Goal: Find specific page/section

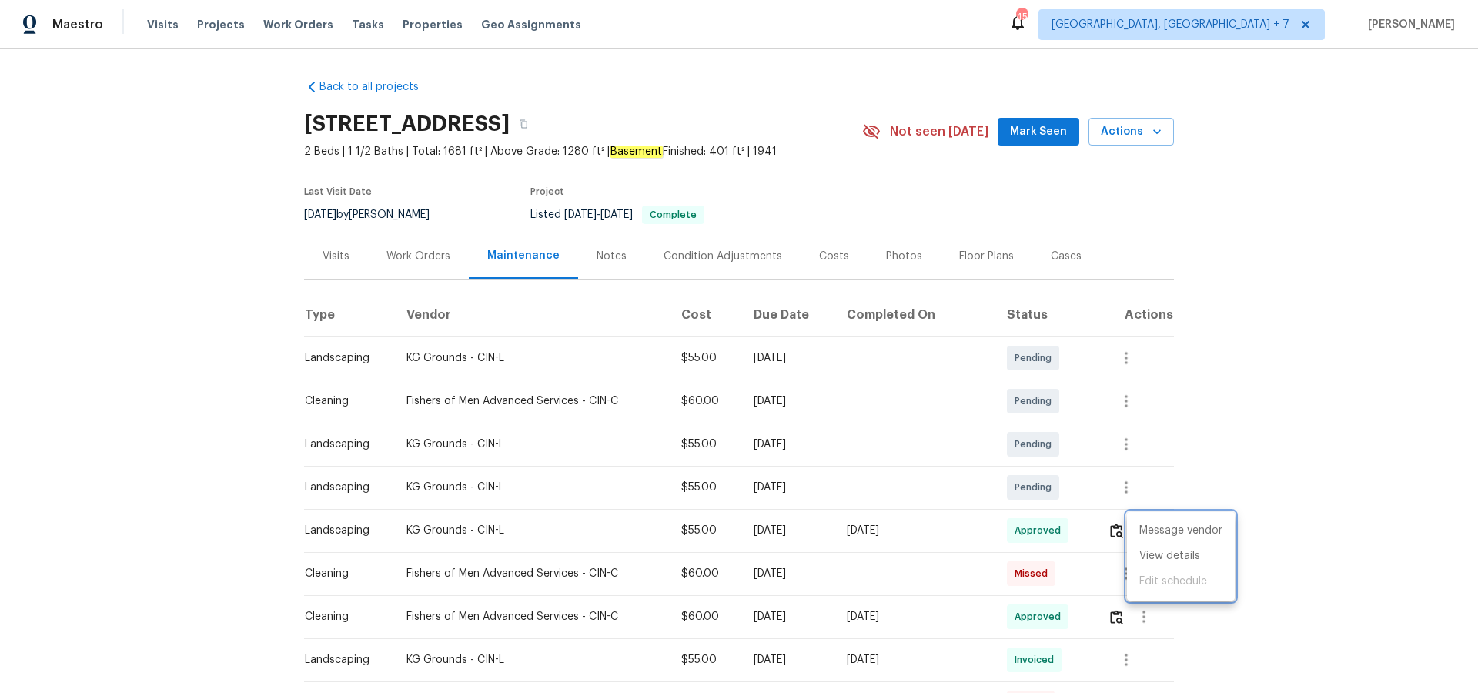
click at [203, 28] on div at bounding box center [739, 346] width 1478 height 693
click at [202, 26] on span "Projects" at bounding box center [221, 24] width 48 height 15
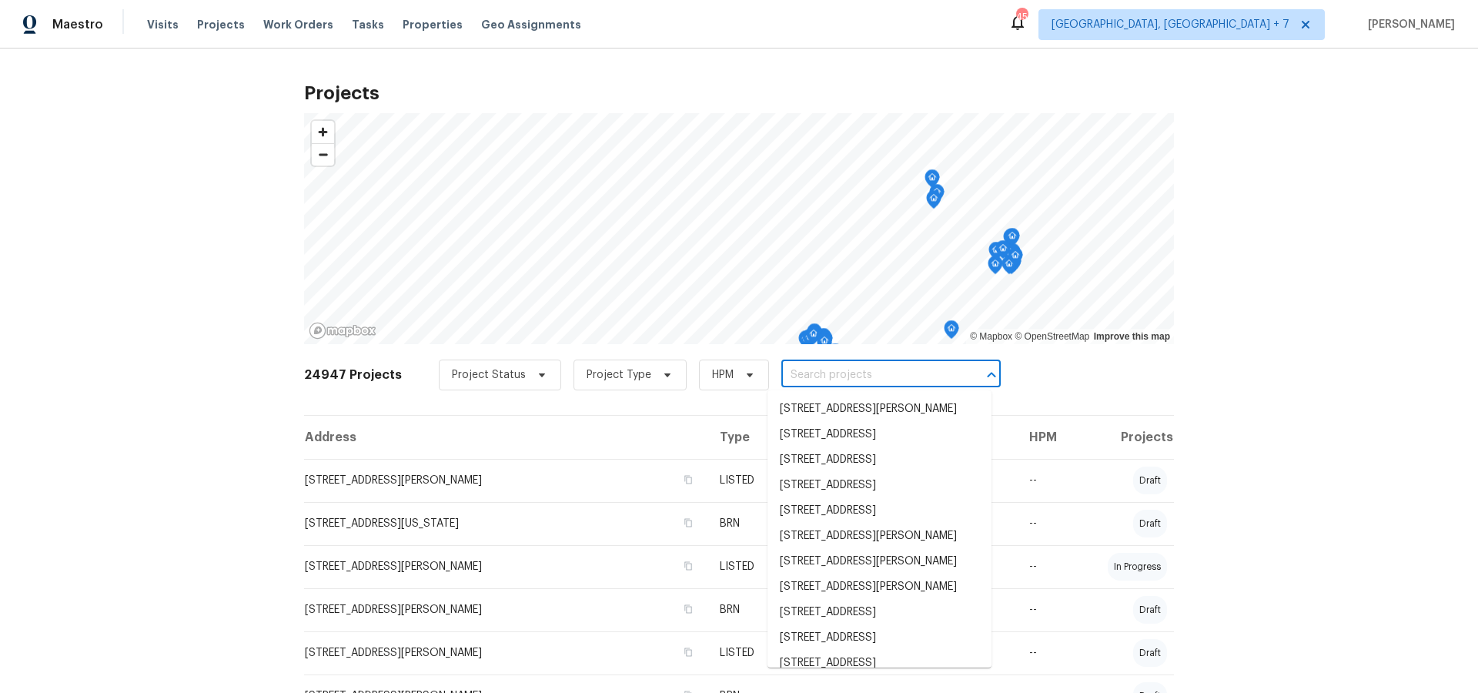
click at [830, 371] on input "text" at bounding box center [870, 375] width 176 height 24
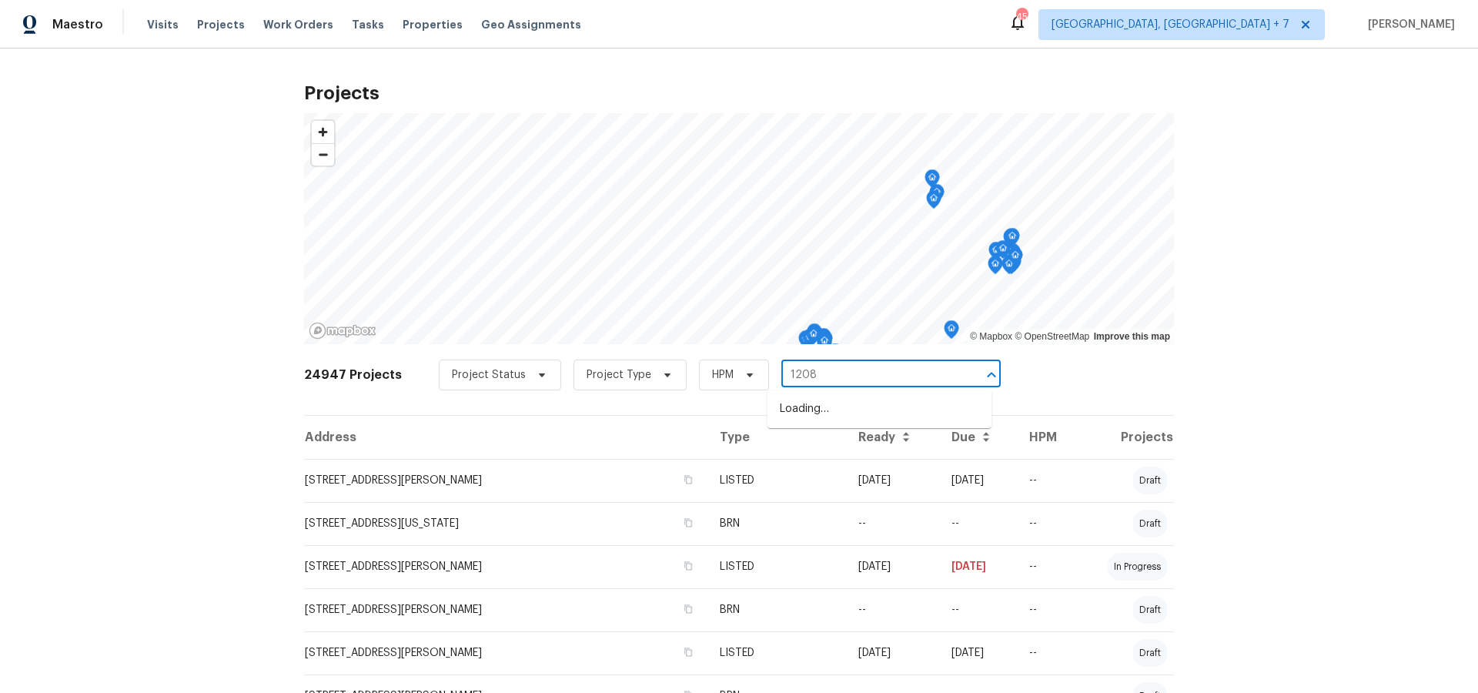
type input "12089"
click at [832, 413] on li "[STREET_ADDRESS][PERSON_NAME]" at bounding box center [880, 409] width 224 height 25
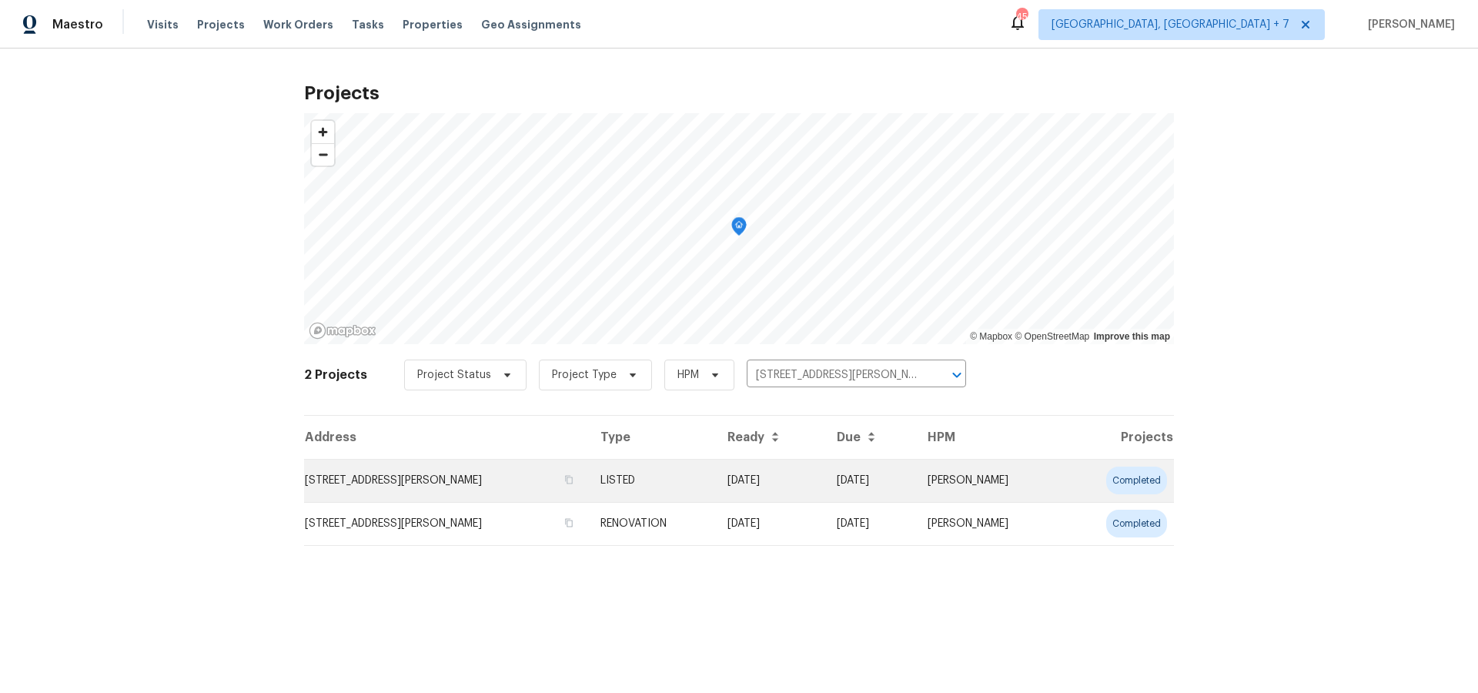
click at [377, 487] on td "[STREET_ADDRESS][PERSON_NAME]" at bounding box center [446, 480] width 284 height 43
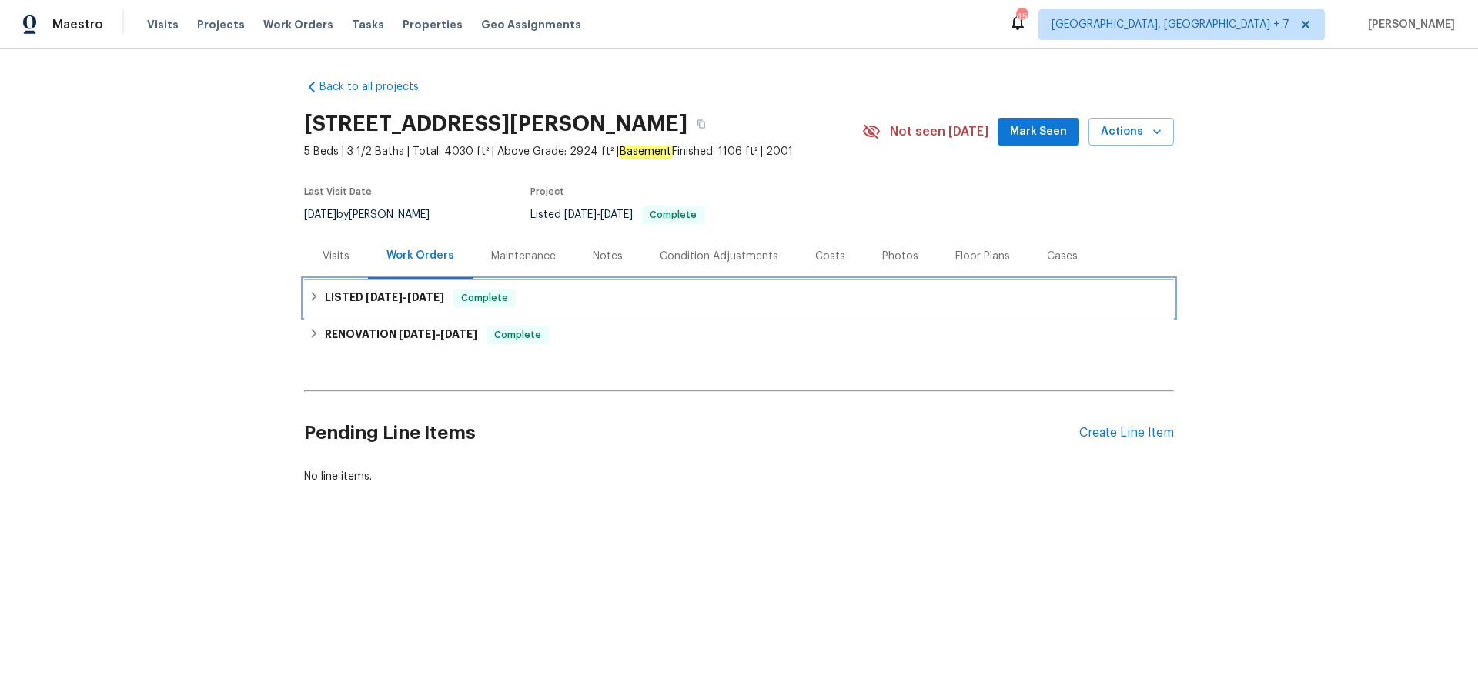
click at [350, 296] on h6 "LISTED 8/8/25 - 8/11/25" at bounding box center [384, 298] width 119 height 18
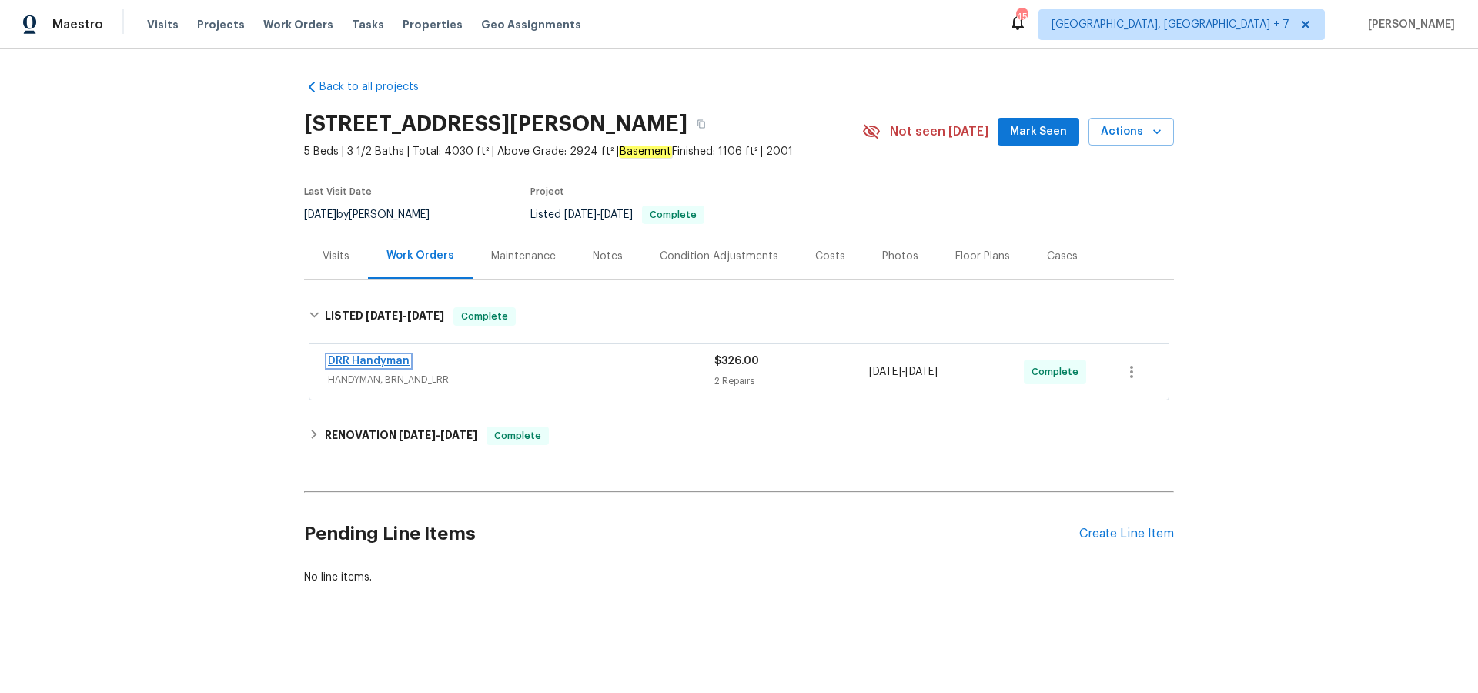
click at [355, 357] on link "DRR Handyman" at bounding box center [369, 361] width 82 height 11
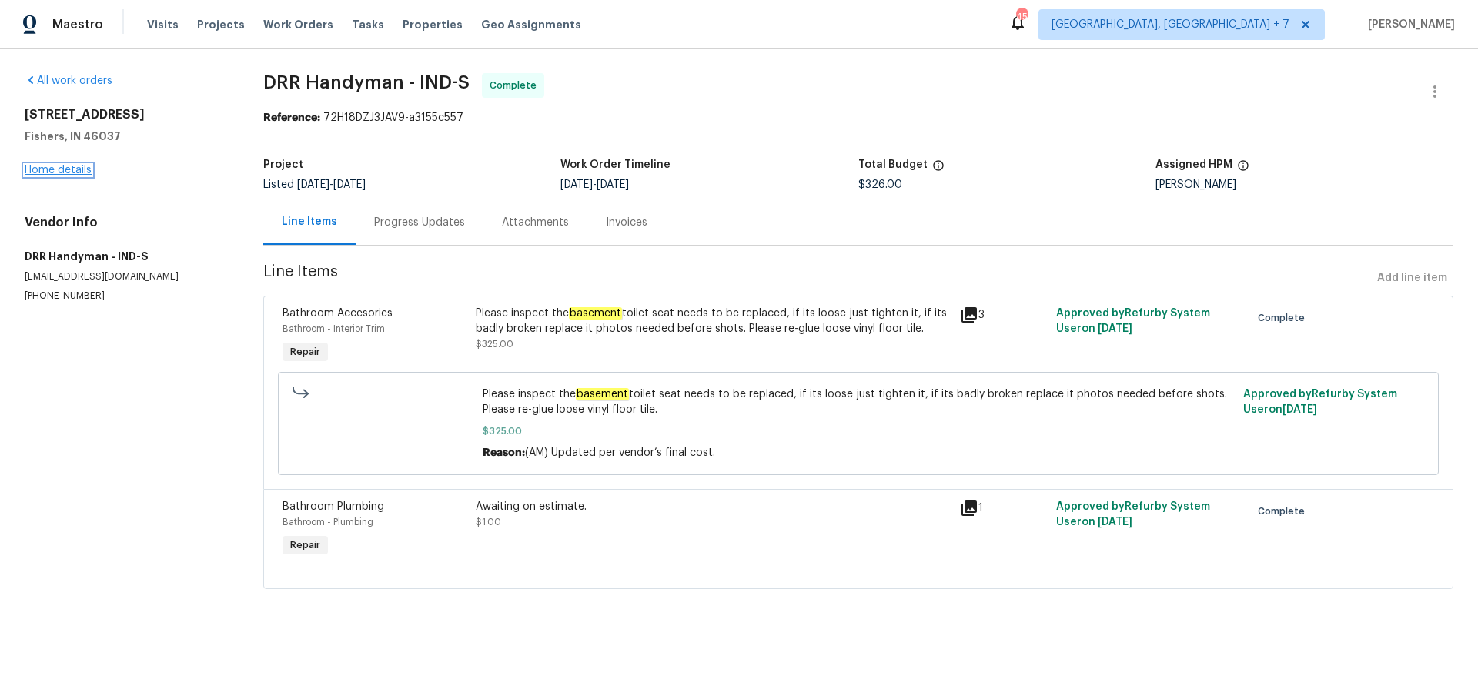
click at [37, 173] on link "Home details" at bounding box center [58, 170] width 67 height 11
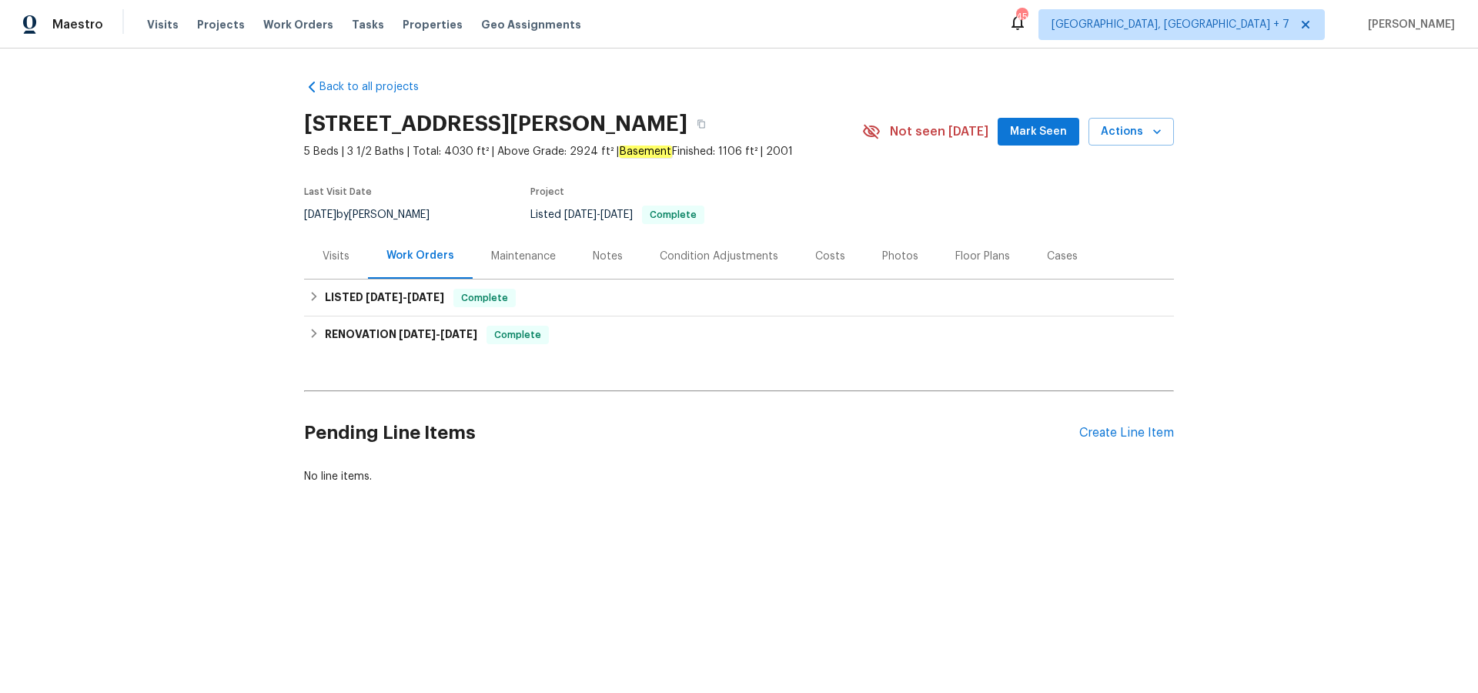
click at [1057, 257] on div "Cases" at bounding box center [1062, 256] width 31 height 15
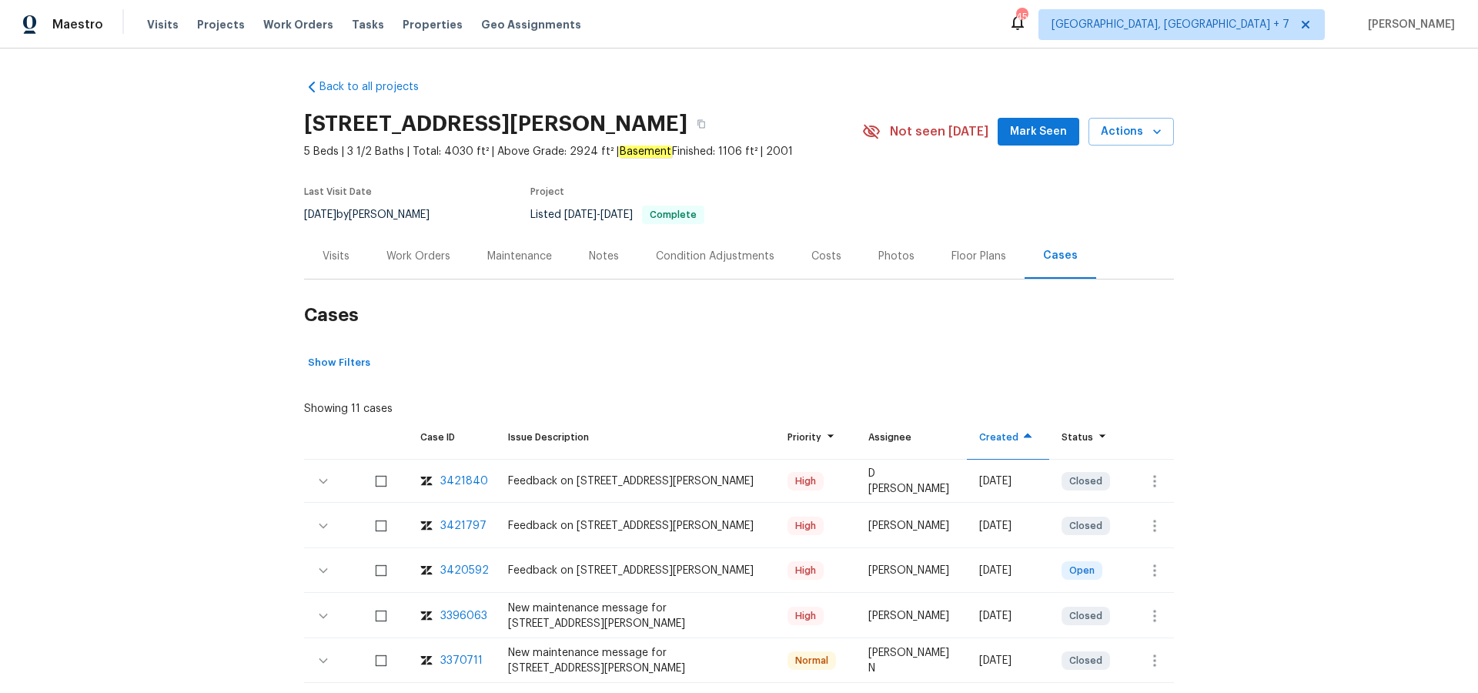
click at [456, 480] on div "3421840" at bounding box center [464, 481] width 48 height 15
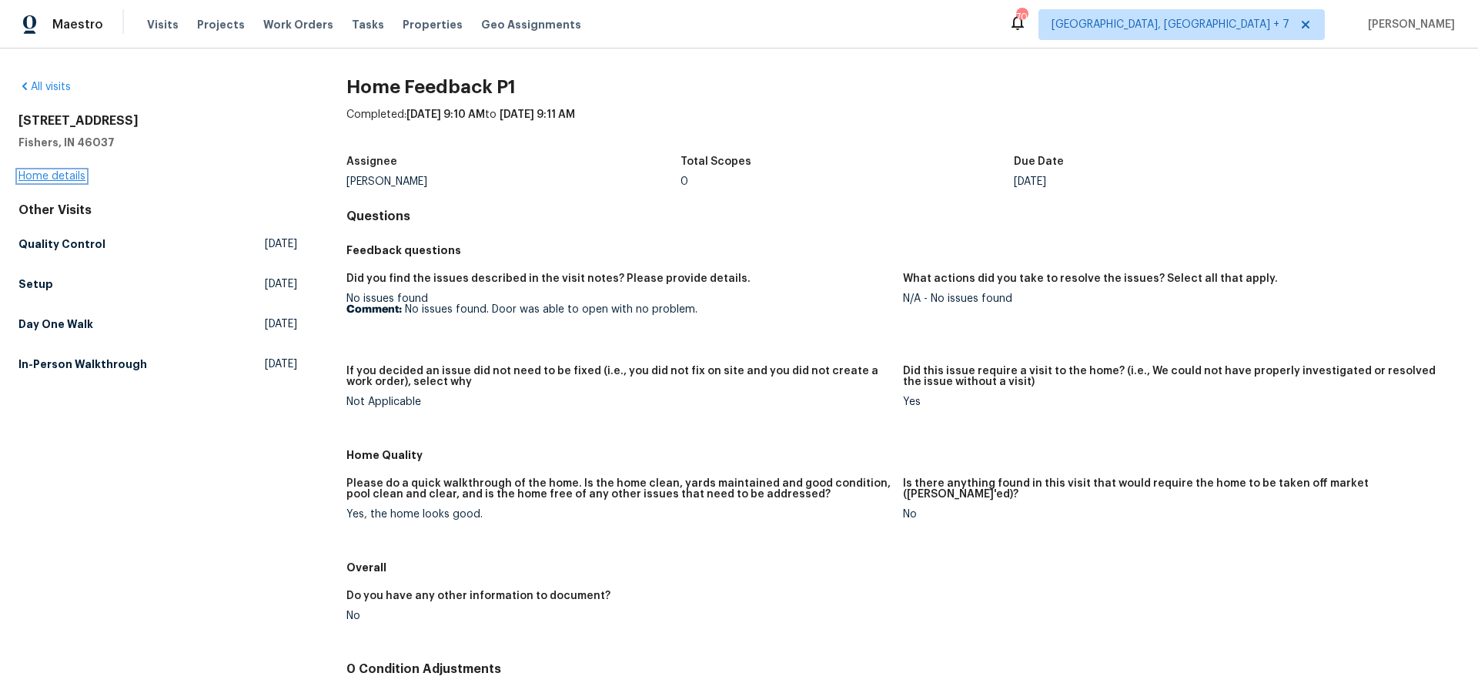
click at [32, 177] on link "Home details" at bounding box center [51, 176] width 67 height 11
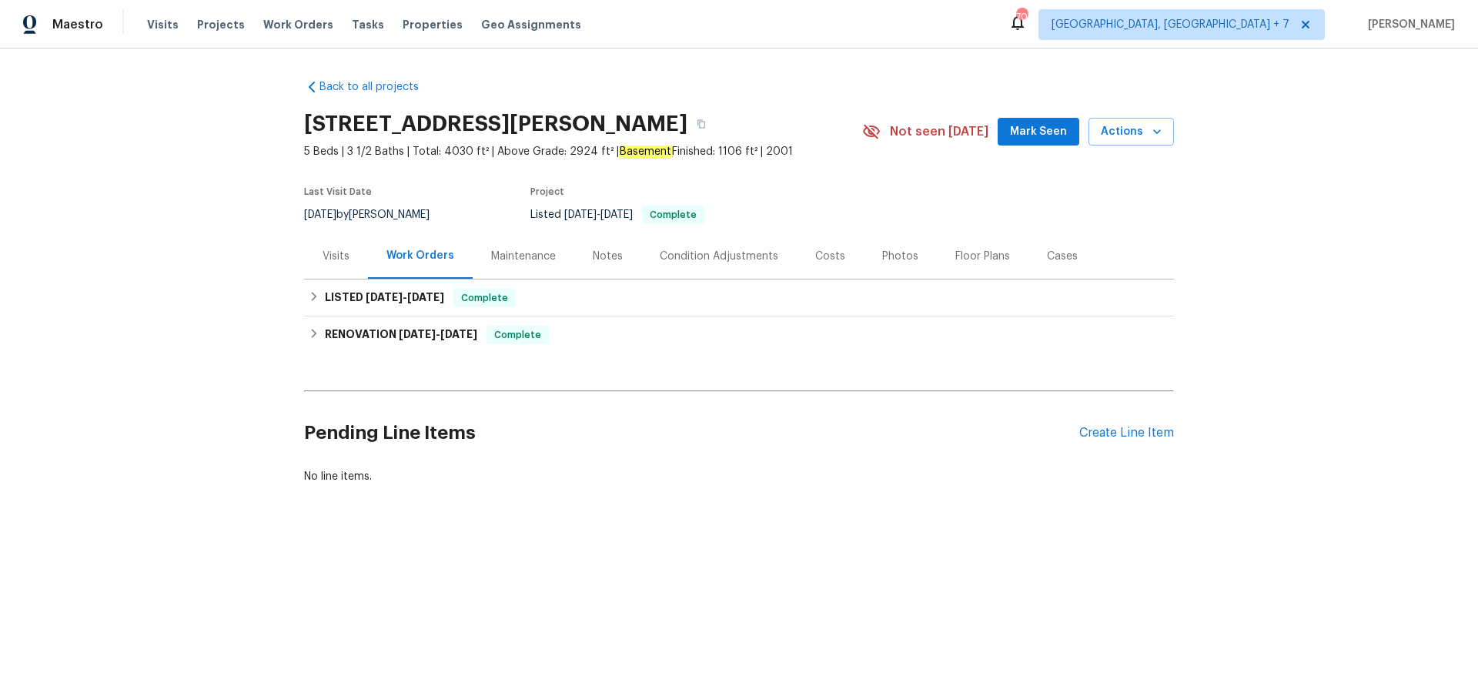
click at [1066, 256] on div "Cases" at bounding box center [1062, 256] width 31 height 15
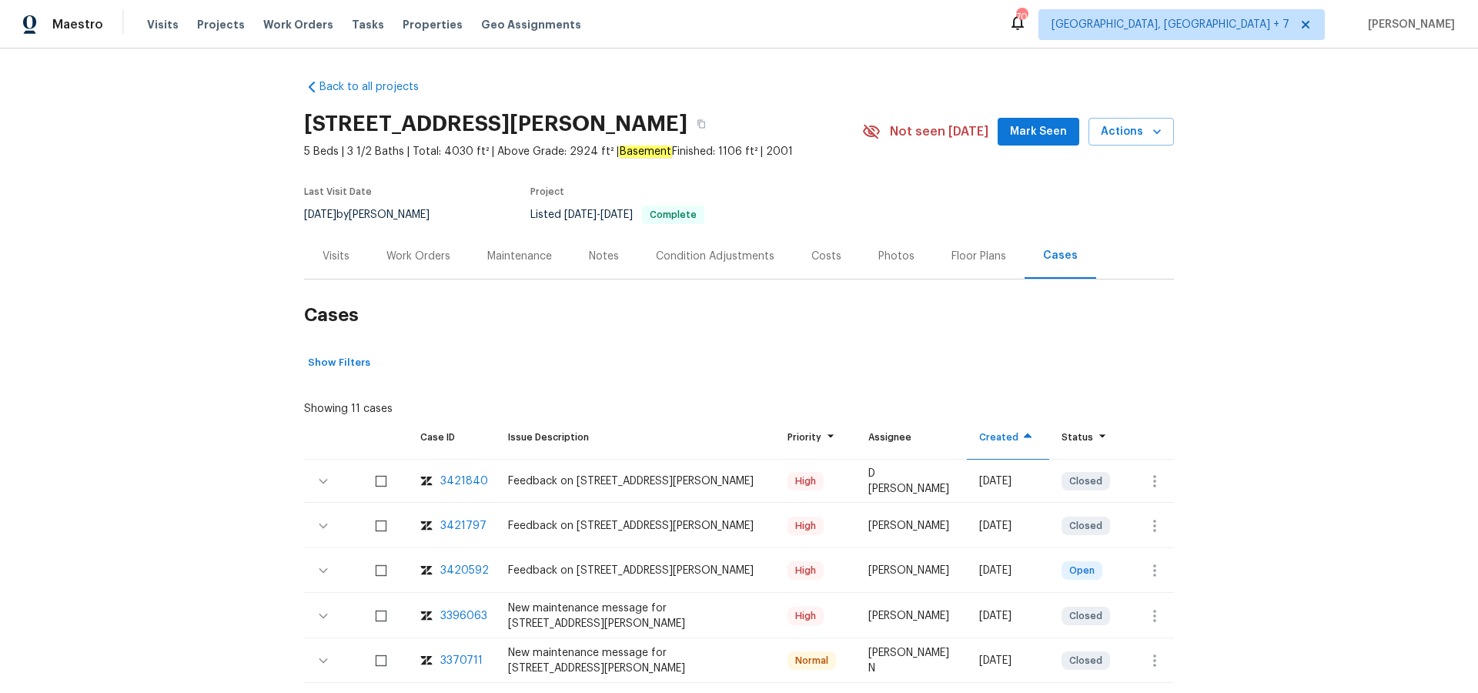
click at [471, 571] on div "3420592" at bounding box center [464, 570] width 49 height 15
